Goal: Information Seeking & Learning: Find specific page/section

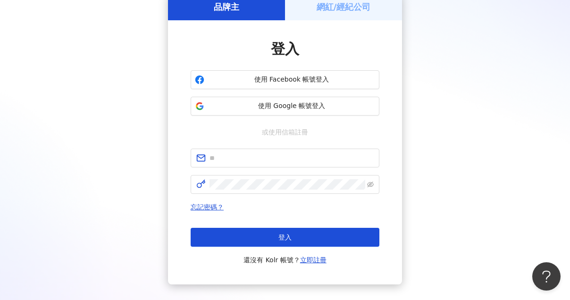
scroll to position [103, 0]
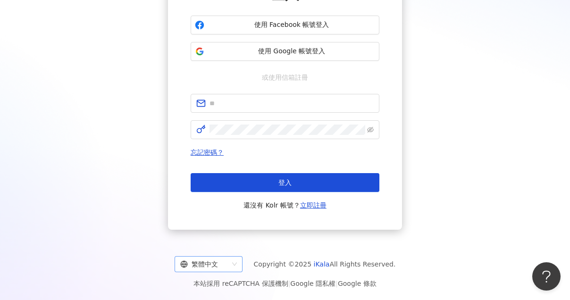
click at [228, 261] on div "繁體中文" at bounding box center [204, 264] width 48 height 15
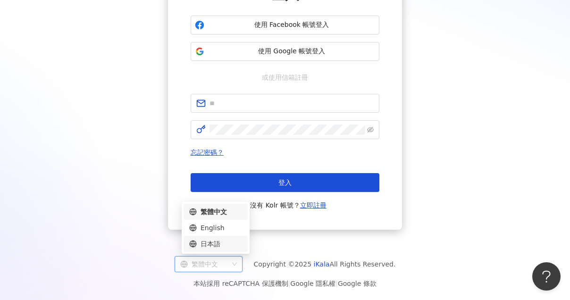
click at [228, 249] on div "日本語" at bounding box center [215, 244] width 53 height 10
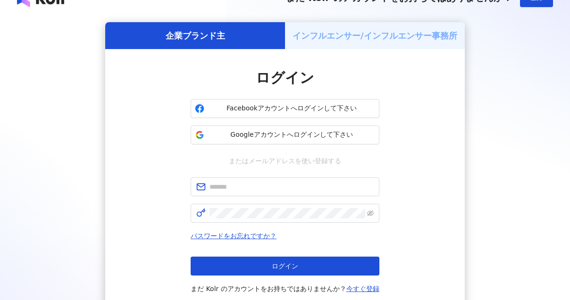
scroll to position [8, 0]
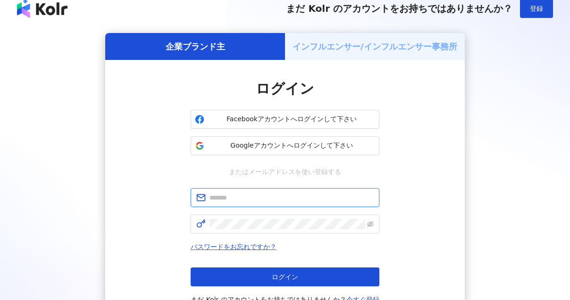
click at [275, 202] on input "text" at bounding box center [291, 197] width 164 height 10
type input "**********"
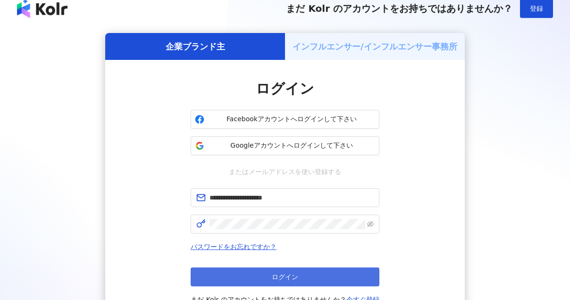
click at [301, 279] on button "ログイン" at bounding box center [285, 276] width 189 height 19
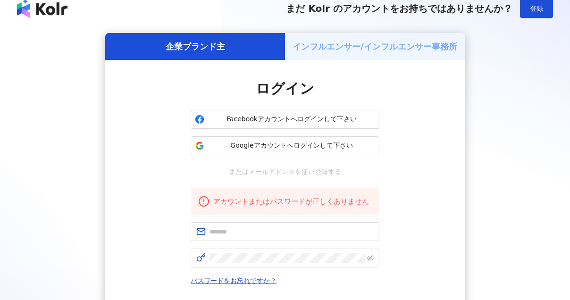
click at [381, 219] on div "ログイン Facebookアカウントへログインして下さい Googleアカウントへログインして下さい またはメールアドレスを使い登録する アカウントまたはパス…" at bounding box center [284, 209] width 359 height 298
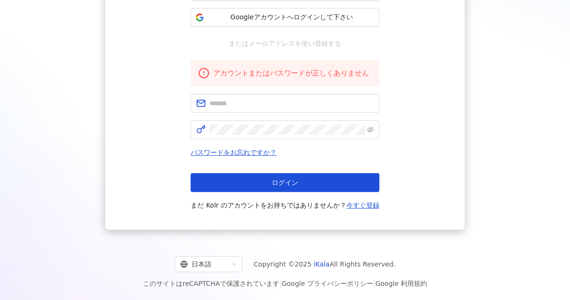
scroll to position [0, 0]
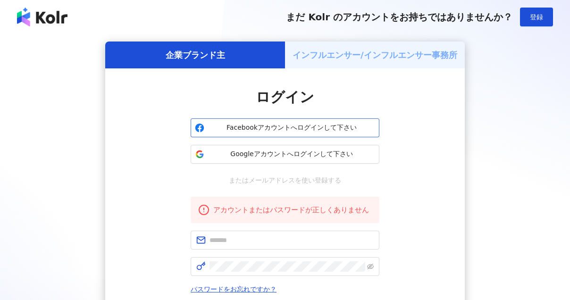
click at [302, 137] on button "Facebookアカウントへログインして下さい" at bounding box center [285, 127] width 189 height 19
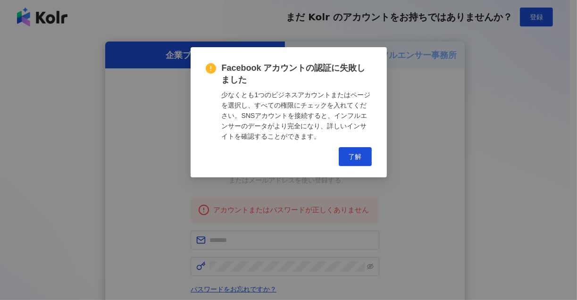
click at [350, 166] on div "Facebook アカウントの認証に失敗しました 少なくとも1つのビジネスアカウントまたはページを選択し、すべての権限にチェックを入れてください。SNSアカウ…" at bounding box center [289, 112] width 196 height 130
click at [355, 153] on span "了解" at bounding box center [355, 157] width 13 height 8
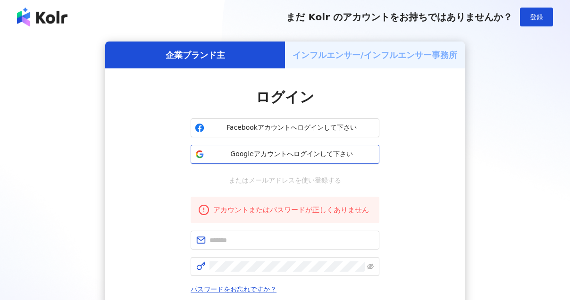
click at [352, 157] on span "Googleアカウントへログインして下さい" at bounding box center [291, 154] width 167 height 9
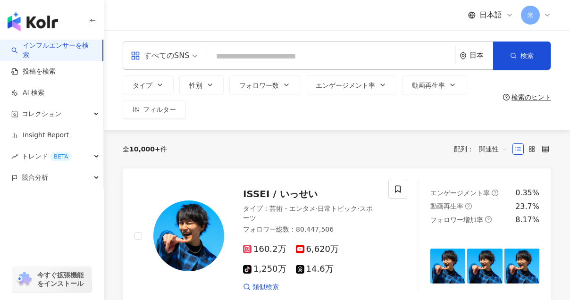
click at [274, 49] on input "search" at bounding box center [331, 57] width 241 height 18
click at [196, 87] on span "性別" at bounding box center [195, 86] width 13 height 8
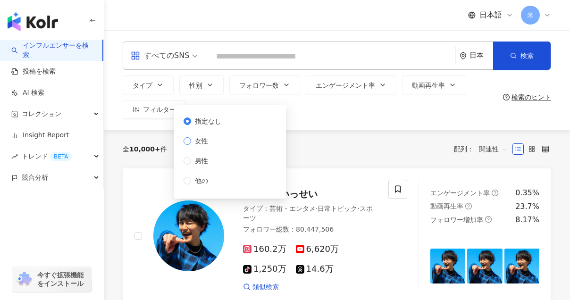
click at [196, 144] on span "女性" at bounding box center [201, 141] width 21 height 10
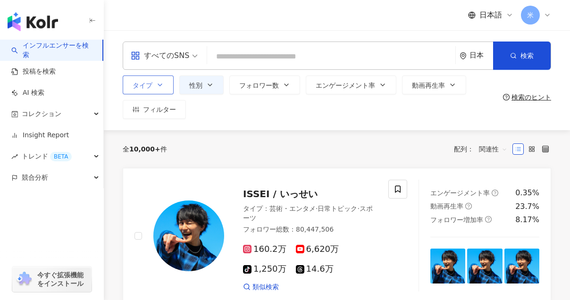
click at [148, 88] on button "タイプ" at bounding box center [148, 84] width 51 height 19
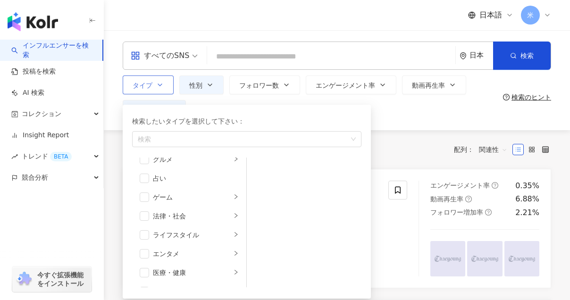
scroll to position [189, 0]
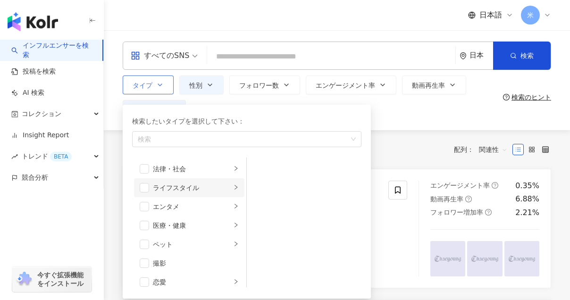
click at [176, 192] on div "ライフスタイル" at bounding box center [192, 188] width 78 height 10
click at [263, 171] on span "button" at bounding box center [258, 168] width 9 height 9
click at [263, 188] on span "button" at bounding box center [258, 187] width 9 height 9
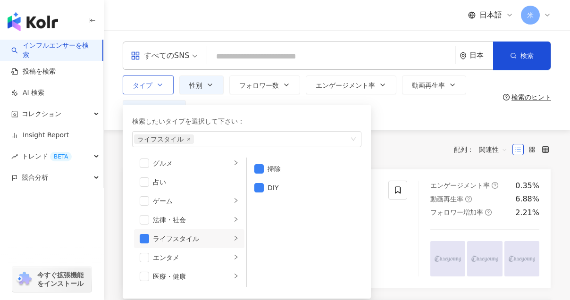
scroll to position [43, 0]
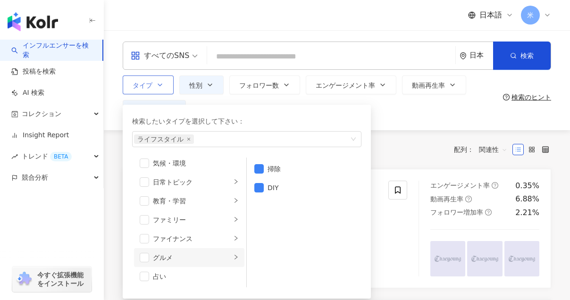
click at [166, 260] on div "グルメ" at bounding box center [192, 257] width 78 height 10
click at [188, 184] on div "日常トピック" at bounding box center [192, 182] width 78 height 10
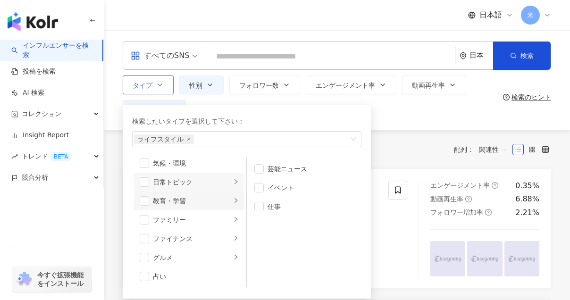
scroll to position [0, 0]
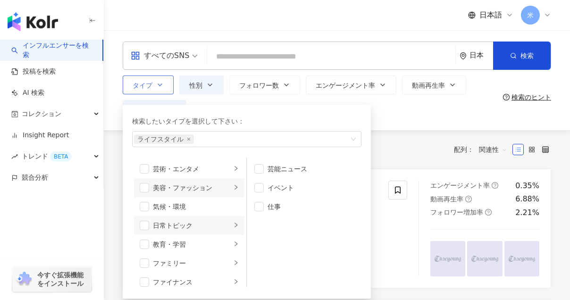
click at [218, 192] on div "美容・ファッション" at bounding box center [192, 188] width 78 height 10
click at [276, 168] on div "スキンケア" at bounding box center [310, 169] width 86 height 10
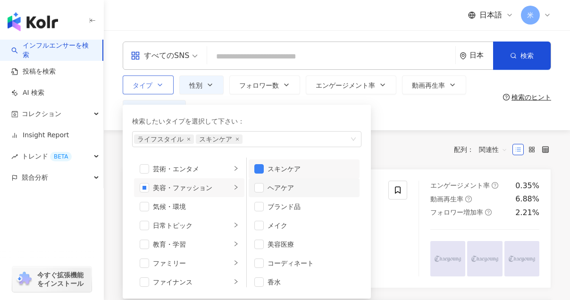
click at [274, 181] on li "ヘアケア" at bounding box center [304, 187] width 111 height 19
click at [277, 218] on li "メイク" at bounding box center [304, 225] width 111 height 19
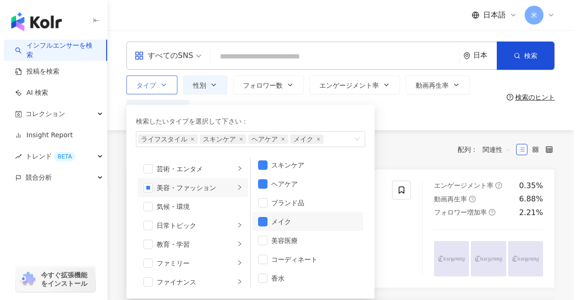
scroll to position [6, 0]
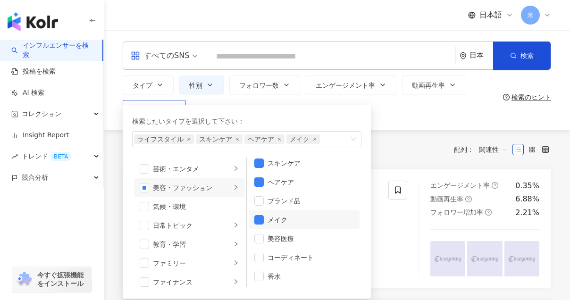
click at [186, 100] on button "フィルター" at bounding box center [154, 109] width 63 height 19
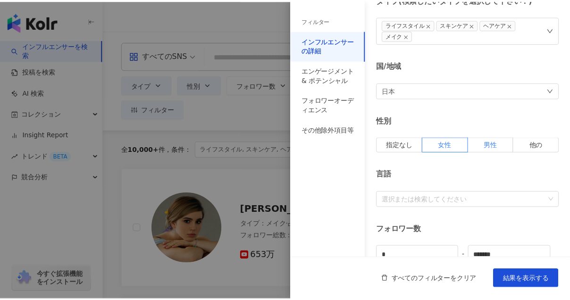
scroll to position [94, 0]
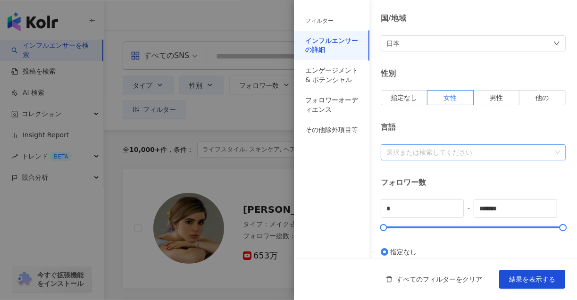
click at [485, 149] on div at bounding box center [468, 152] width 171 height 7
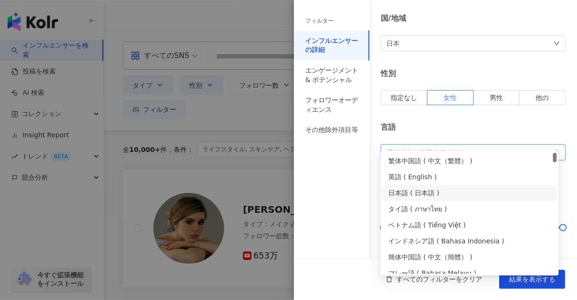
click at [434, 190] on div "日本語 ( 日本語 )" at bounding box center [469, 193] width 163 height 10
click at [528, 281] on span "結果を表示する" at bounding box center [532, 280] width 46 height 8
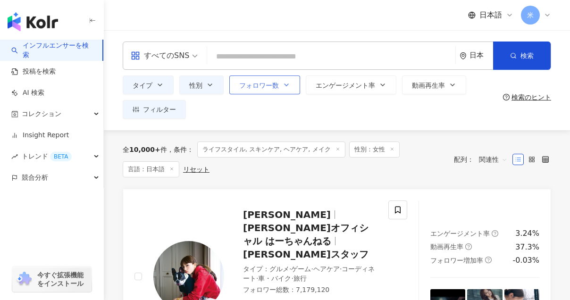
click at [259, 92] on button "フォロワー数" at bounding box center [264, 84] width 71 height 19
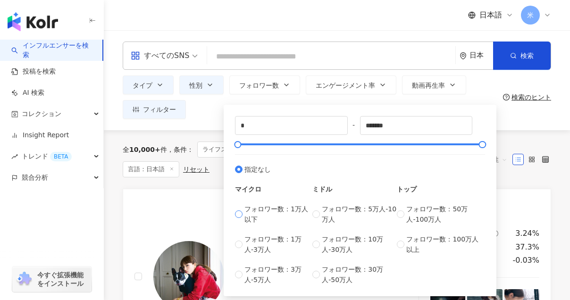
type input "****"
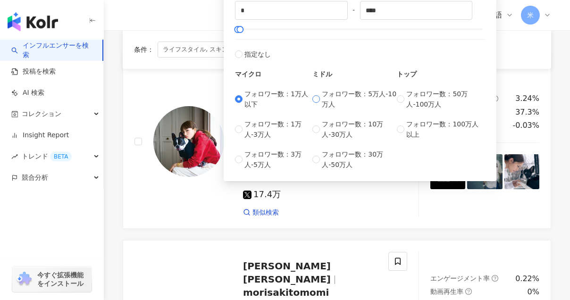
scroll to position [94, 0]
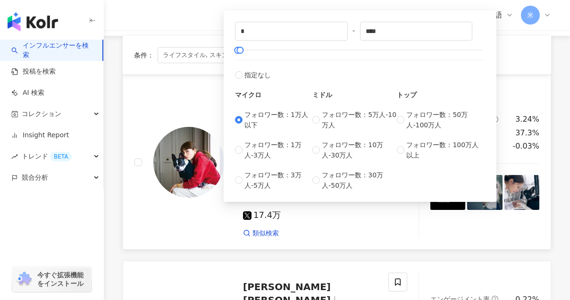
click at [143, 88] on div at bounding box center [179, 161] width 90 height 151
